Goal: Information Seeking & Learning: Find specific fact

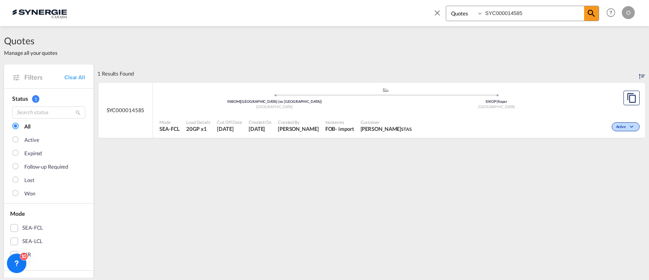
select select "Quotes"
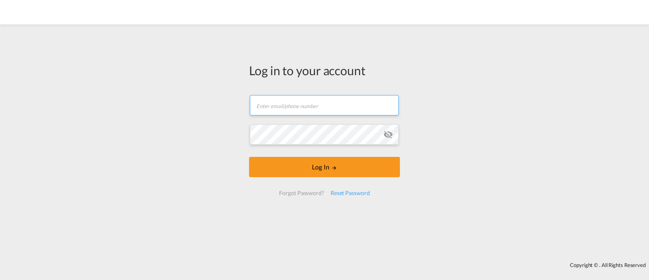
type input "[EMAIL_ADDRESS][DOMAIN_NAME]"
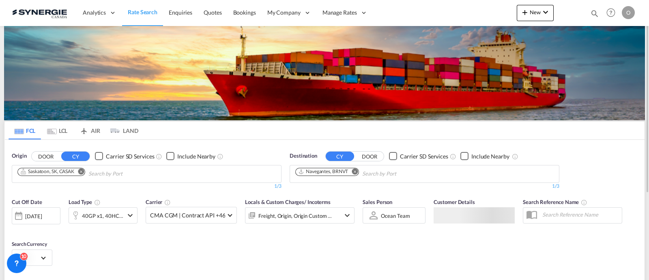
click at [593, 9] on md-icon "icon-magnify" at bounding box center [595, 13] width 9 height 9
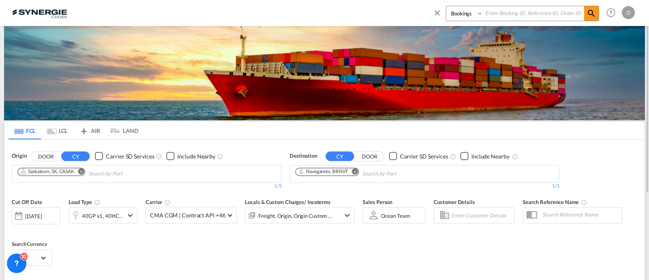
drag, startPoint x: 464, startPoint y: 15, endPoint x: 465, endPoint y: 19, distance: 4.4
click at [464, 14] on select "Bookings Quotes Enquiries" at bounding box center [465, 13] width 39 height 15
select select "Quotes"
click at [446, 6] on select "Bookings Quotes Enquiries" at bounding box center [465, 13] width 39 height 15
click at [510, 15] on input at bounding box center [533, 13] width 101 height 14
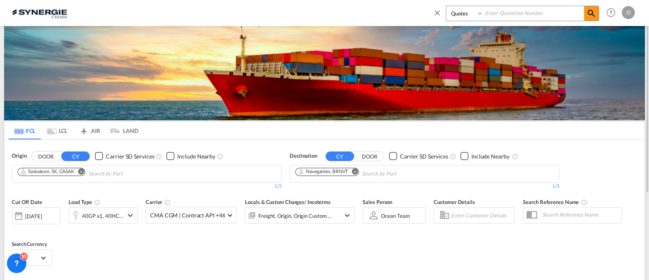
paste input "SYC000014693"
type input "SYC000014693"
click at [587, 11] on md-icon "icon-magnify" at bounding box center [592, 14] width 10 height 10
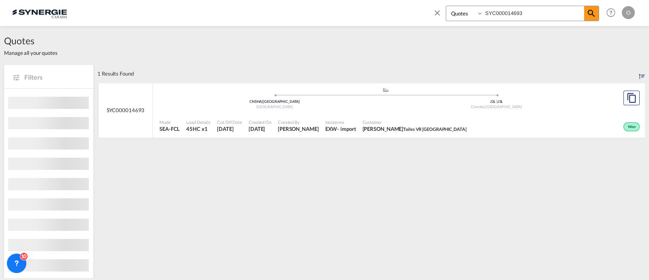
click at [338, 130] on div "EXW" at bounding box center [332, 128] width 12 height 7
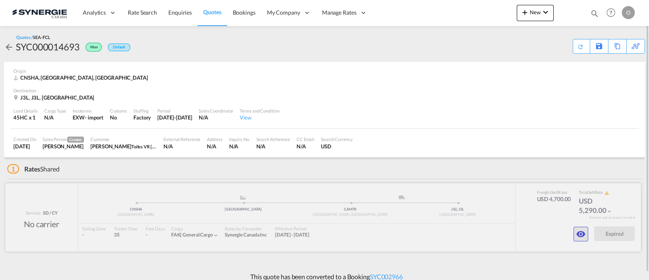
click at [581, 232] on md-icon "icon-eye" at bounding box center [581, 234] width 10 height 10
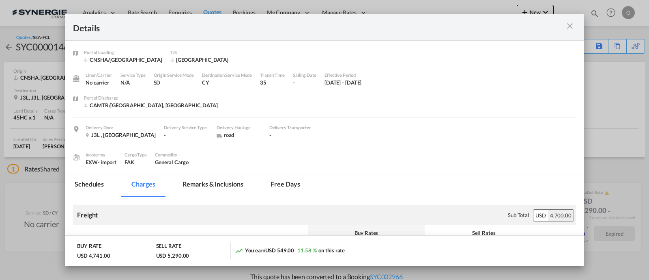
click at [222, 182] on md-tab-item "Remarks & Inclusions" at bounding box center [213, 185] width 80 height 22
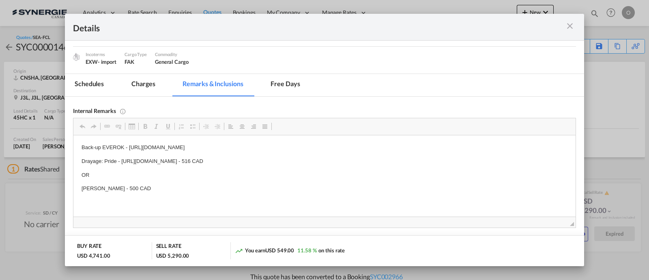
scroll to position [101, 0]
drag, startPoint x: 122, startPoint y: 160, endPoint x: 156, endPoint y: 161, distance: 34.1
drag, startPoint x: 121, startPoint y: 159, endPoint x: 328, endPoint y: 161, distance: 206.2
click at [328, 161] on p "Drayage: Pride - https://app.frontapp.com/open/cnv_qe1j5vz?key=BNtt2bo49b57aIin…" at bounding box center [325, 160] width 486 height 9
copy p "https://app.frontapp.com/open/cnv_qe1j5vz?key=BNtt2bo49b57aIinpEYKK0HG-gAZ02Tj"
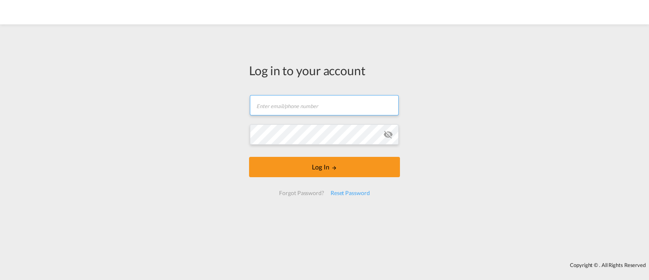
type input "[EMAIL_ADDRESS][DOMAIN_NAME]"
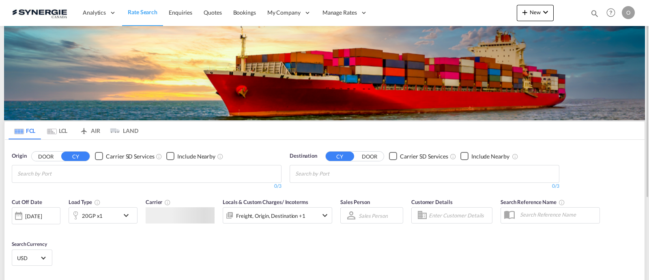
click at [589, 11] on div "Bookings Quotes Enquiries Help Resources Product Release O My Profile Logout" at bounding box center [612, 12] width 52 height 25
click at [591, 11] on md-icon "icon-magnify" at bounding box center [595, 13] width 9 height 9
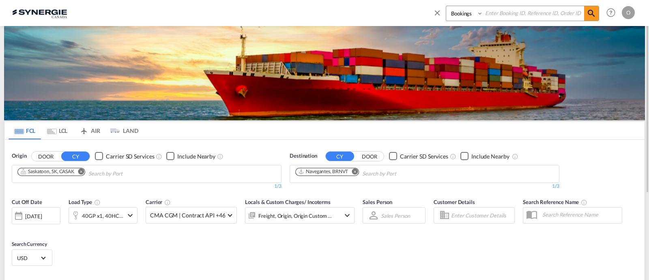
click at [461, 15] on select "Bookings Quotes Enquiries" at bounding box center [465, 13] width 39 height 15
select select "Quotes"
click at [446, 6] on select "Bookings Quotes Enquiries" at bounding box center [465, 13] width 39 height 15
click at [524, 9] on input at bounding box center [533, 13] width 101 height 14
paste input "SYC000014499"
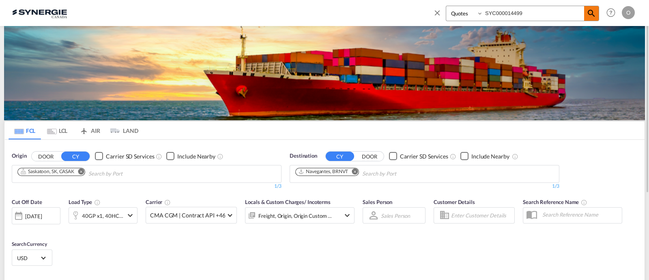
click at [597, 9] on span at bounding box center [591, 13] width 15 height 15
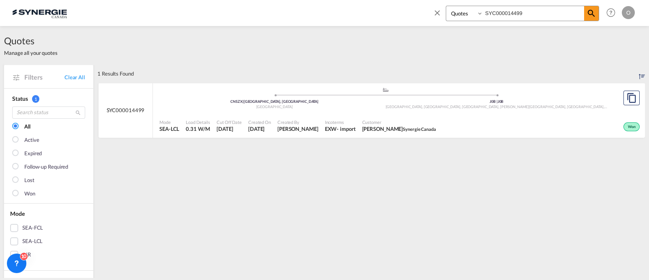
click at [339, 131] on div "Incoterms EXW - import" at bounding box center [340, 126] width 37 height 20
click at [507, 13] on input "SYC000014499" at bounding box center [533, 13] width 101 height 14
paste input "675"
click at [591, 13] on md-icon "icon-magnify" at bounding box center [592, 14] width 10 height 10
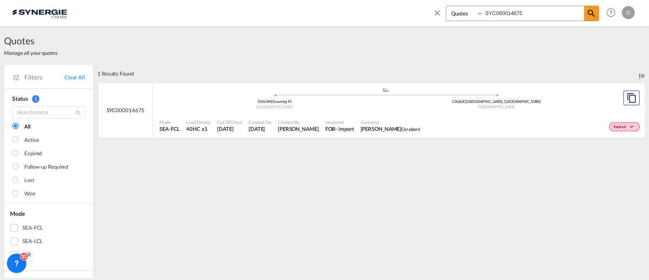
click at [441, 126] on div "Expired" at bounding box center [532, 126] width 219 height 20
click at [500, 13] on input "SYC000014675" at bounding box center [533, 13] width 101 height 14
paste input "2769-A"
type input "SYC000012769-A"
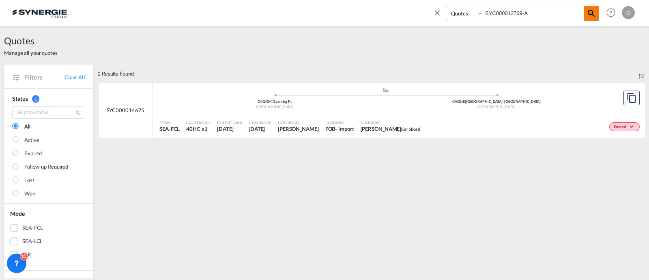
click at [597, 11] on md-icon "icon-magnify" at bounding box center [592, 14] width 10 height 10
click at [338, 131] on div "- import" at bounding box center [345, 128] width 19 height 7
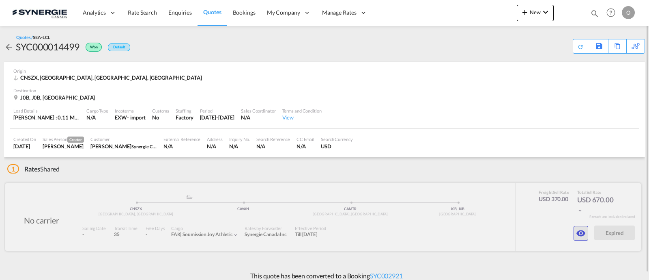
click at [582, 231] on md-icon "icon-eye" at bounding box center [581, 233] width 10 height 10
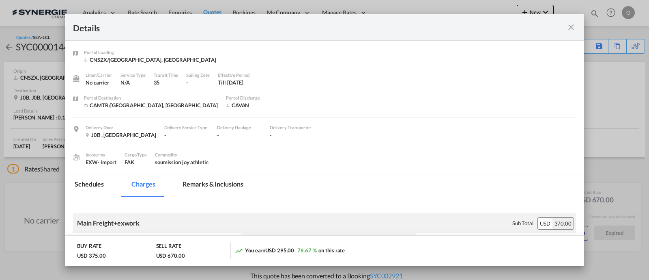
click at [236, 183] on md-tab-item "Remarks & Inclusions" at bounding box center [213, 185] width 80 height 22
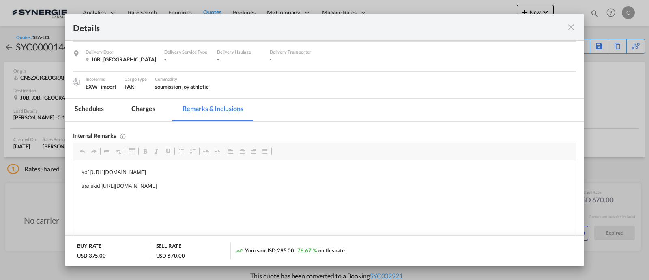
scroll to position [101, 0]
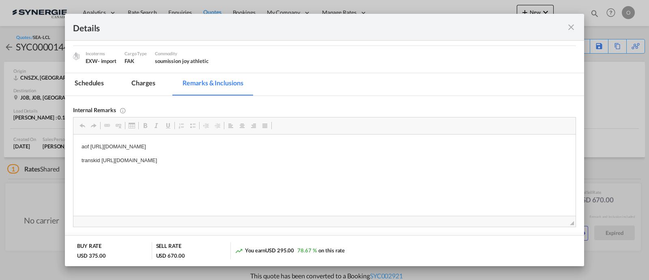
drag, startPoint x: 321, startPoint y: 162, endPoint x: 293, endPoint y: 160, distance: 28.1
drag, startPoint x: 319, startPoint y: 159, endPoint x: 102, endPoint y: 157, distance: 217.6
click at [102, 157] on p "transkid [URL][DOMAIN_NAME]" at bounding box center [325, 160] width 486 height 9
copy p "[URL][DOMAIN_NAME]"
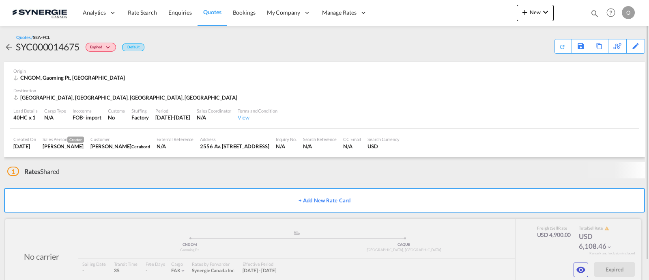
scroll to position [16, 0]
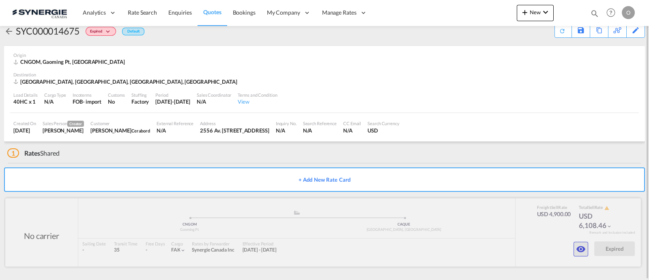
click at [580, 244] on md-icon "icon-eye" at bounding box center [581, 249] width 10 height 10
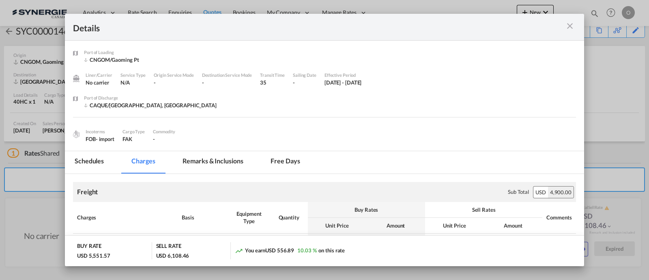
click at [219, 158] on md-tab-item "Remarks & Inclusions" at bounding box center [213, 162] width 80 height 22
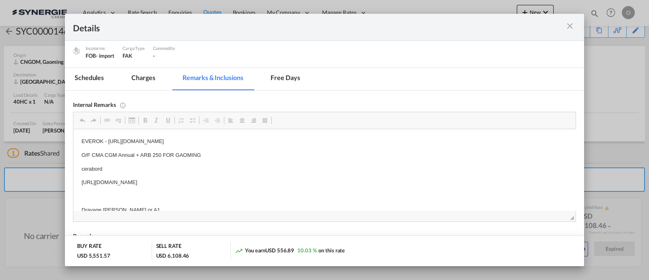
scroll to position [78, 0]
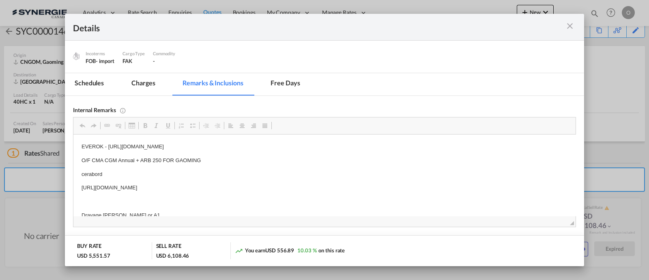
click at [563, 29] on div "Port of Loading ..." at bounding box center [551, 27] width 50 height 10
click at [565, 24] on md-icon "icon-close m-3 fg-AAA8AD cursor" at bounding box center [570, 26] width 10 height 10
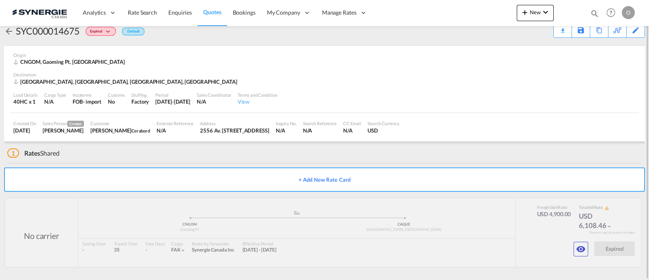
scroll to position [0, 0]
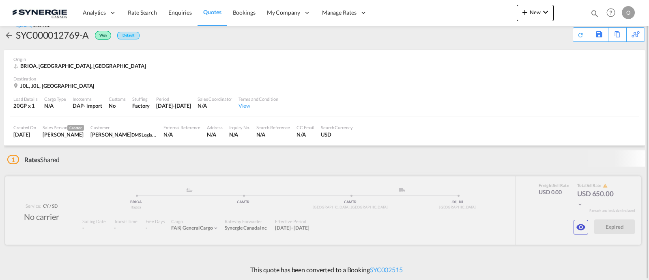
scroll to position [7, 0]
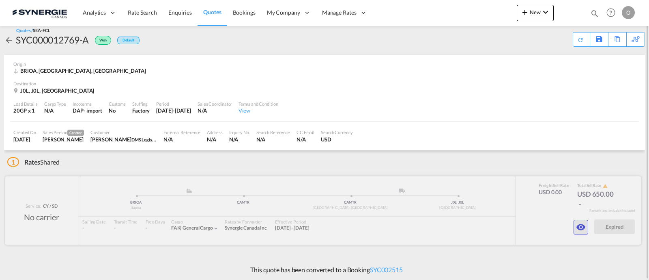
click at [578, 224] on md-icon "icon-eye" at bounding box center [581, 227] width 10 height 10
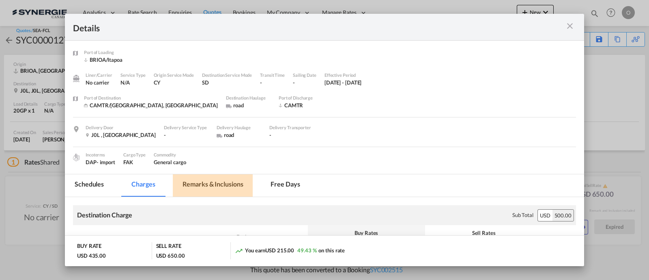
click at [209, 185] on md-tab-item "Remarks & Inclusions" at bounding box center [213, 185] width 80 height 22
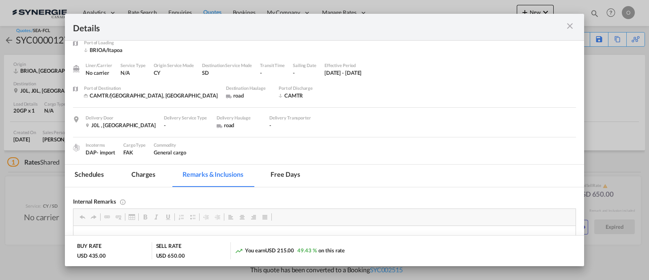
scroll to position [0, 0]
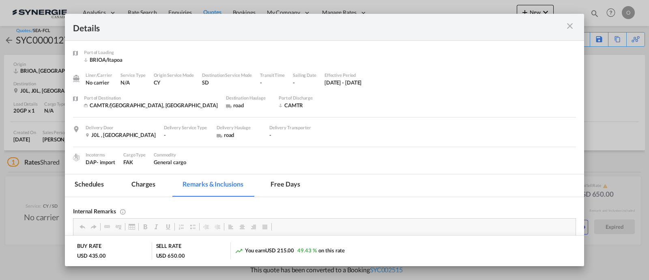
click at [576, 26] on div "Port of Loading ..." at bounding box center [551, 27] width 50 height 10
click at [571, 28] on md-icon "icon-close m-3 fg-AAA8AD cursor" at bounding box center [570, 26] width 10 height 10
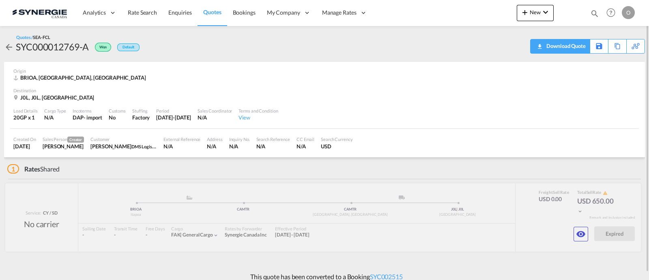
click at [574, 47] on div "Download Quote" at bounding box center [565, 45] width 41 height 13
